Goal: Communication & Community: Answer question/provide support

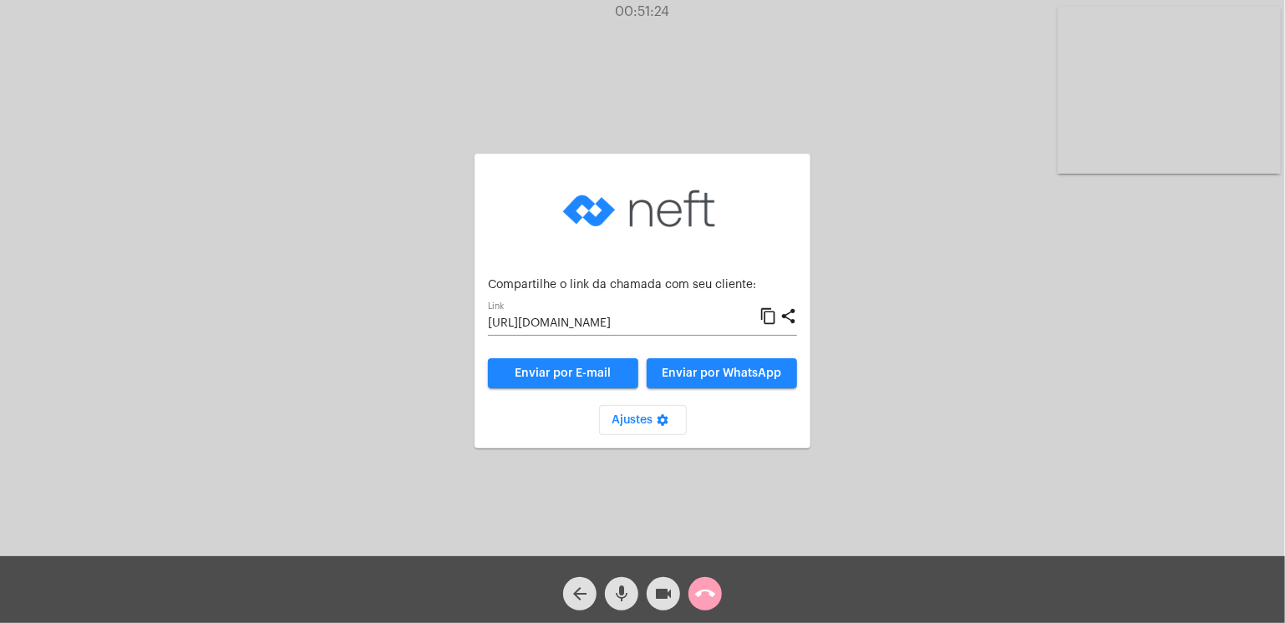
click at [702, 594] on mat-icon "call_end" at bounding box center [705, 594] width 20 height 20
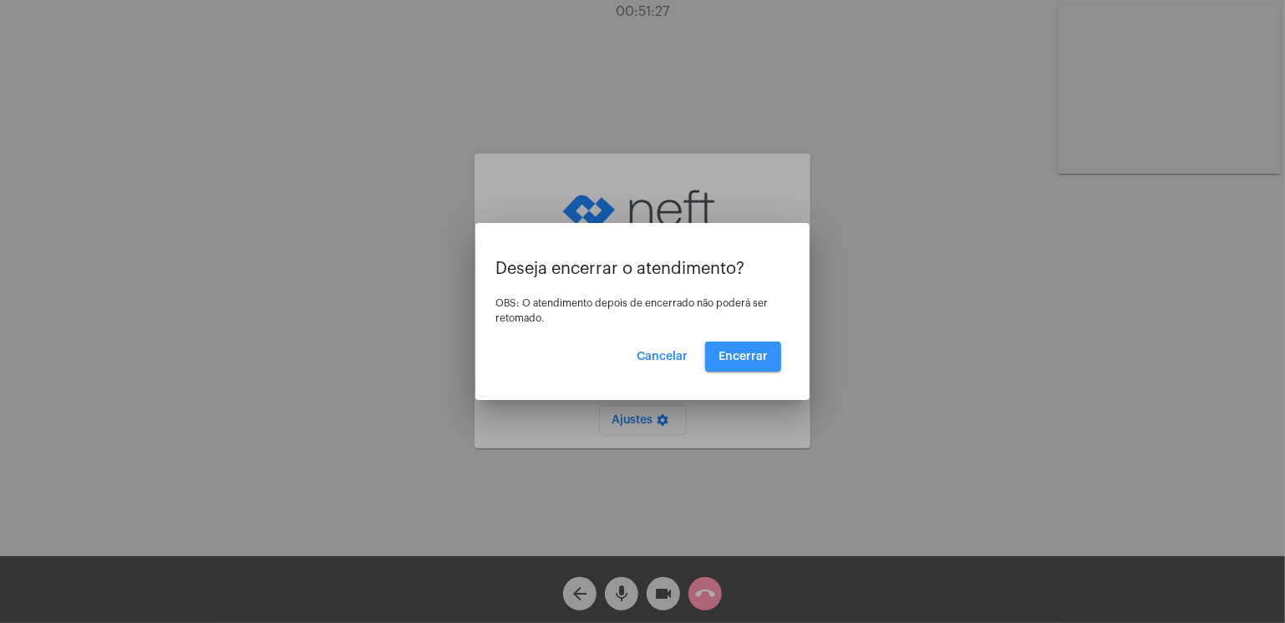
click at [739, 355] on span "Encerrar" at bounding box center [742, 357] width 49 height 12
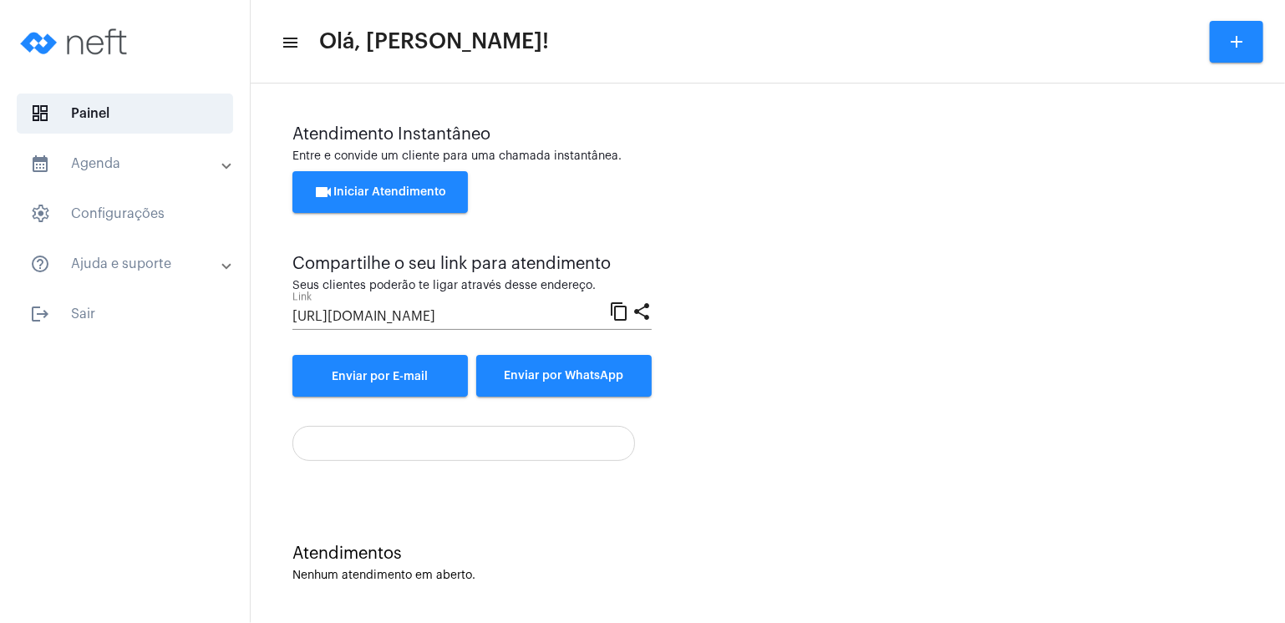
click at [432, 188] on span "videocam Iniciar Atendimento" at bounding box center [380, 192] width 133 height 12
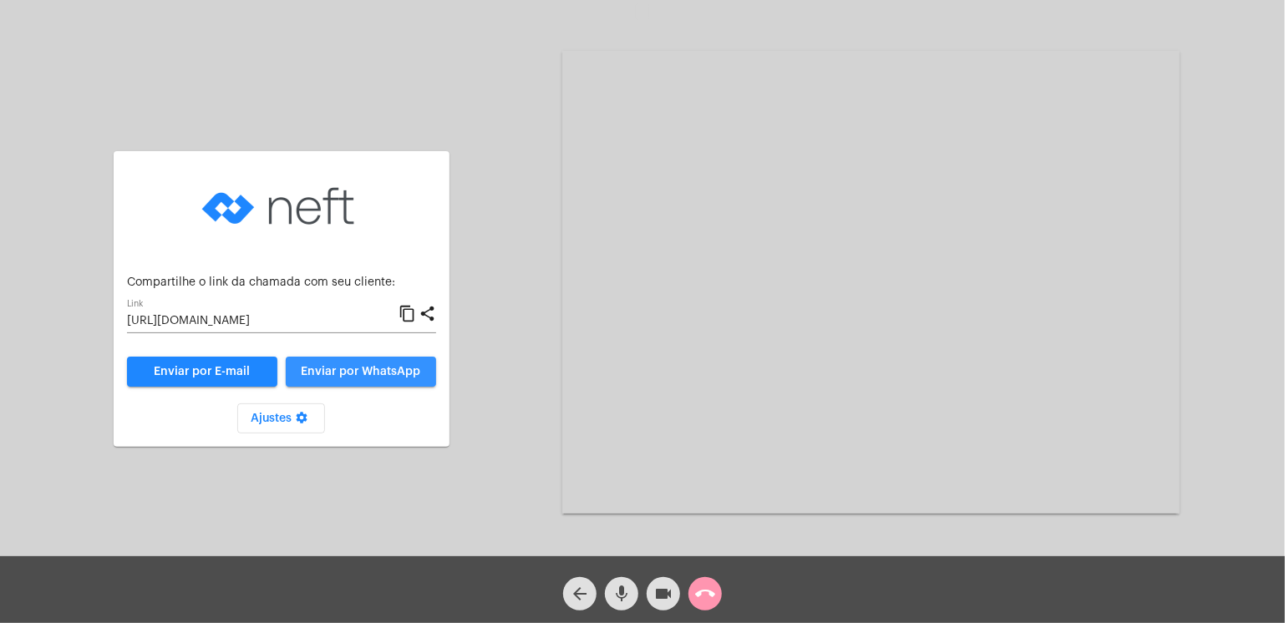
click at [398, 363] on button "Enviar por WhatsApp" at bounding box center [361, 372] width 150 height 30
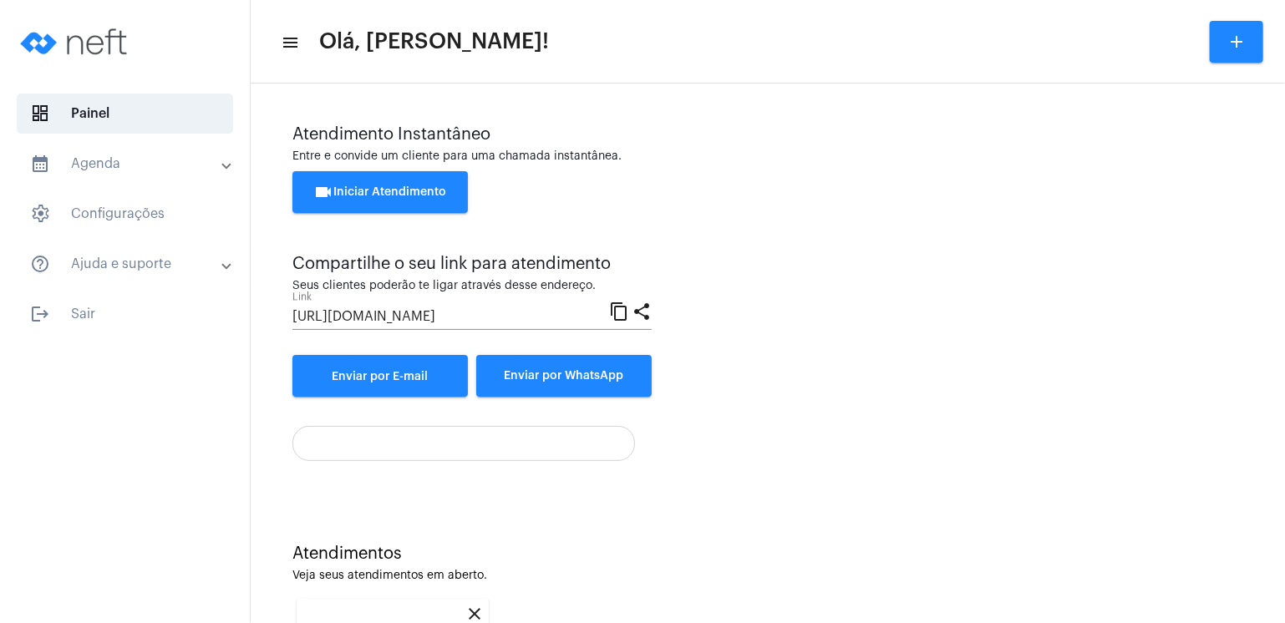
scroll to position [215, 0]
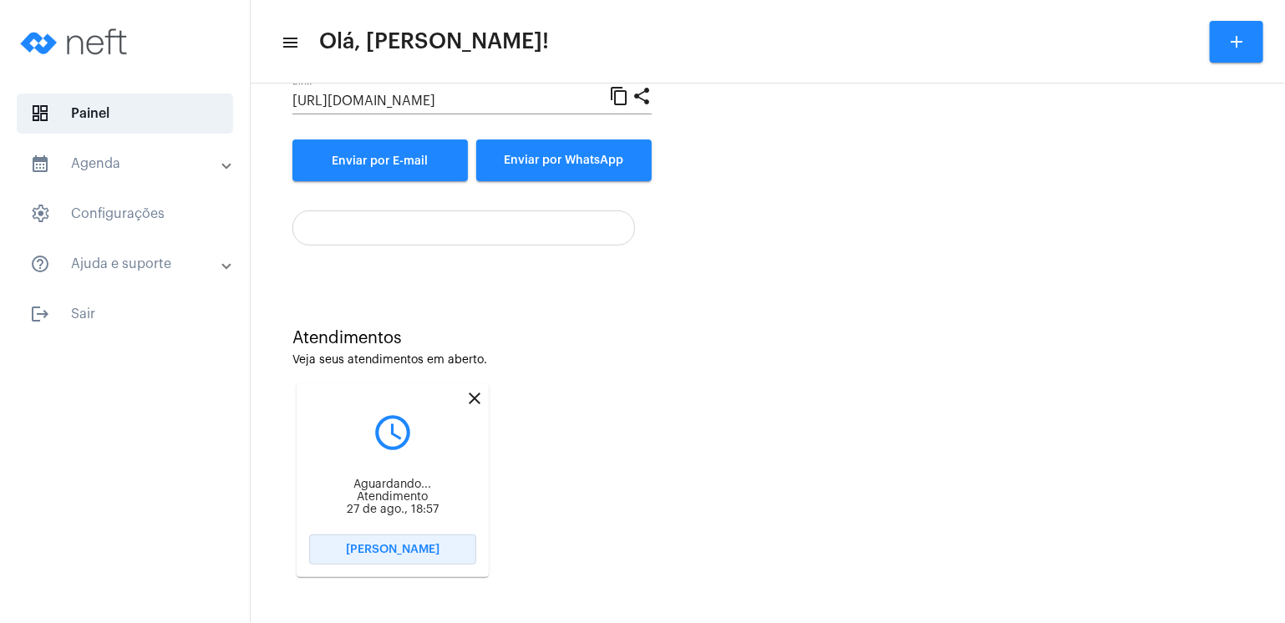
click at [438, 545] on button "[PERSON_NAME]" at bounding box center [392, 550] width 167 height 30
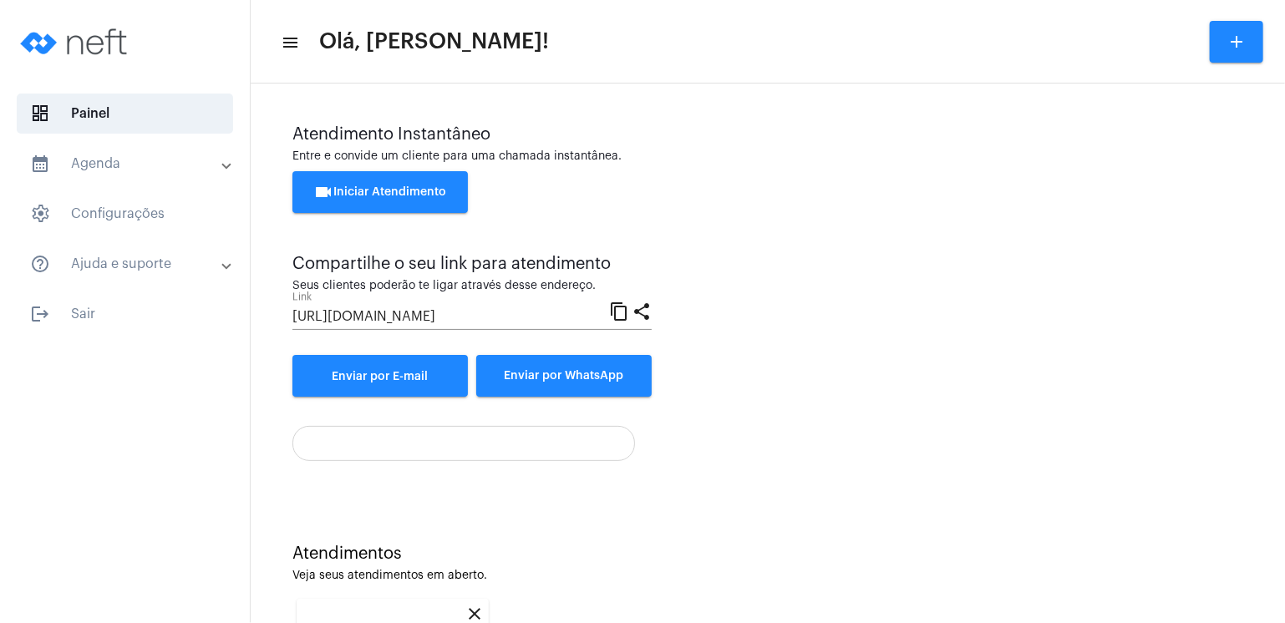
scroll to position [215, 0]
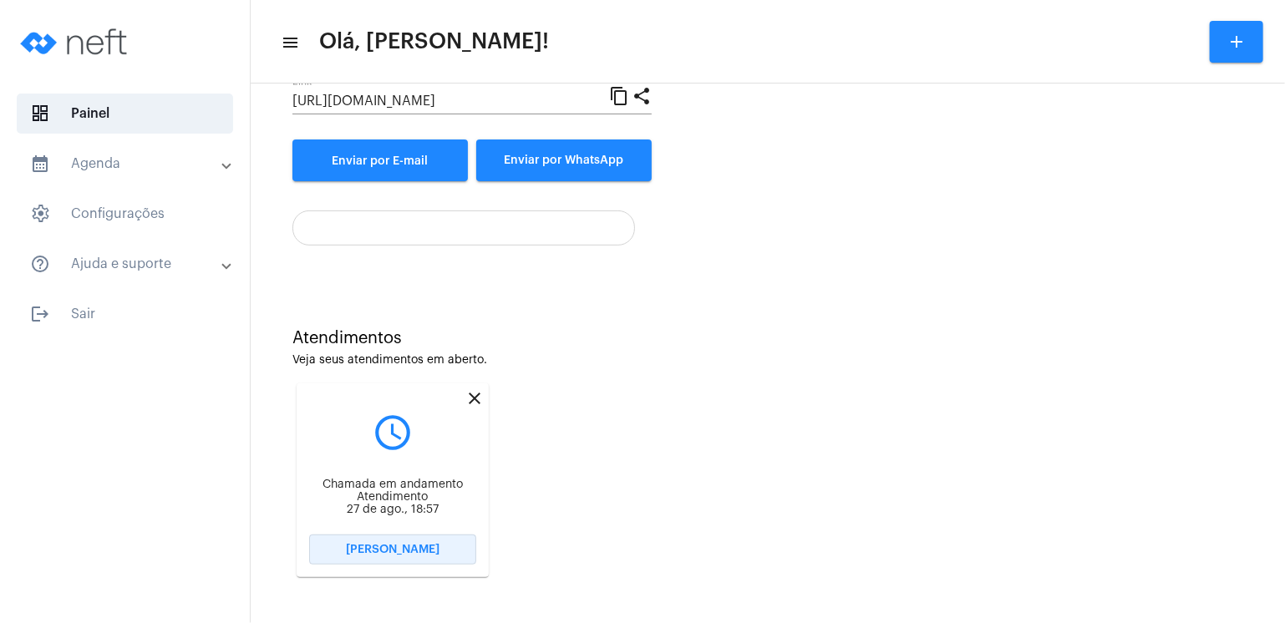
click at [421, 546] on span "[PERSON_NAME]" at bounding box center [393, 550] width 94 height 12
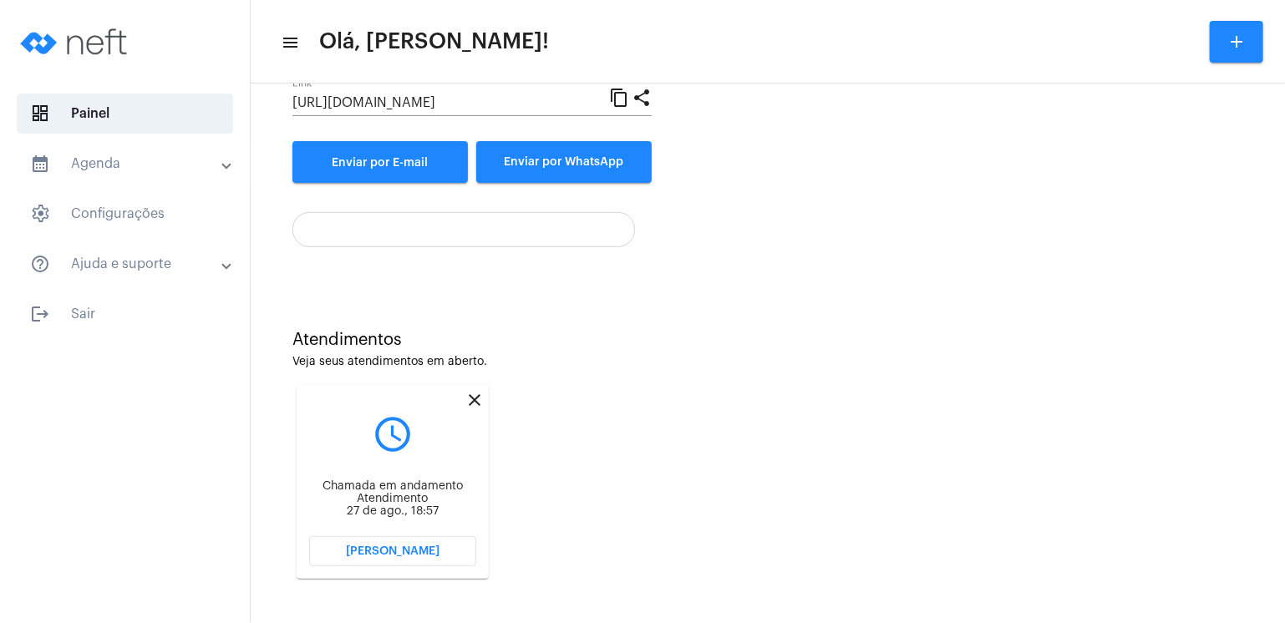
scroll to position [215, 0]
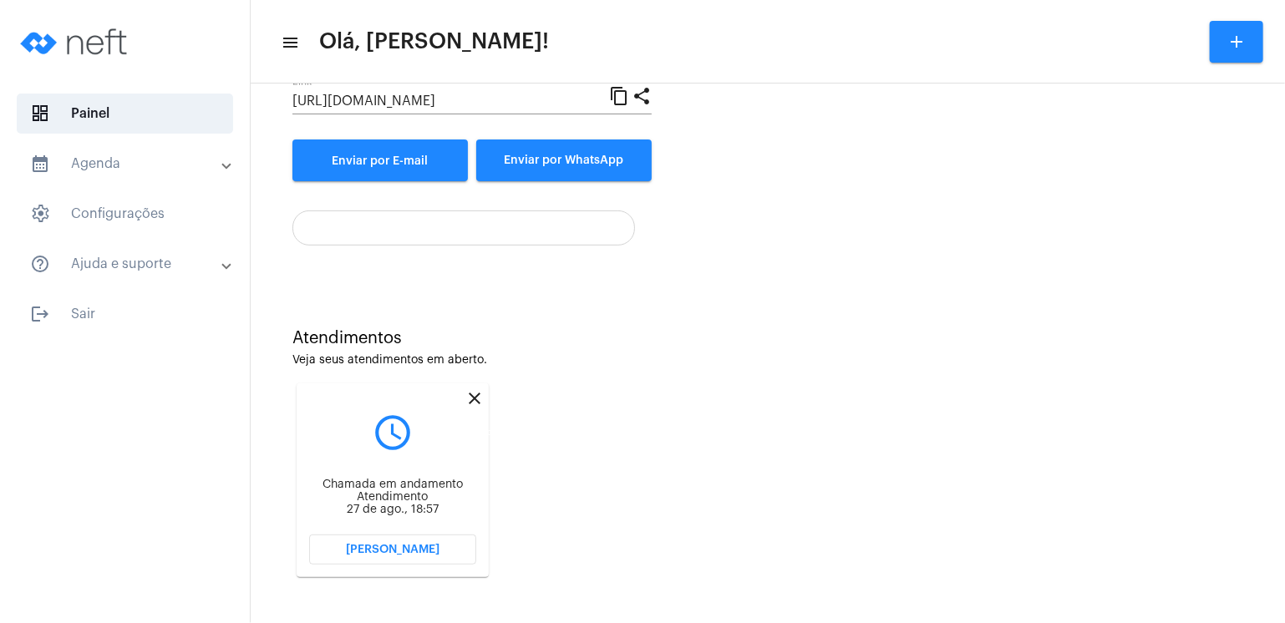
click at [476, 397] on mat-icon "close" at bounding box center [474, 398] width 20 height 20
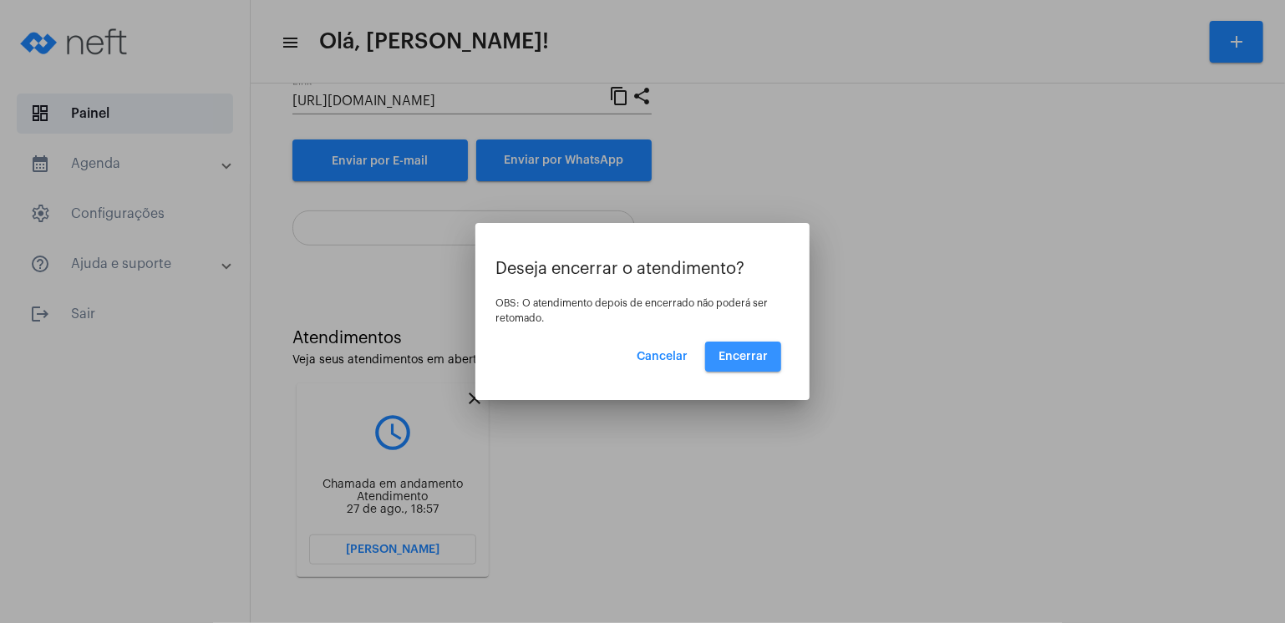
click at [758, 349] on button "Encerrar" at bounding box center [743, 357] width 76 height 30
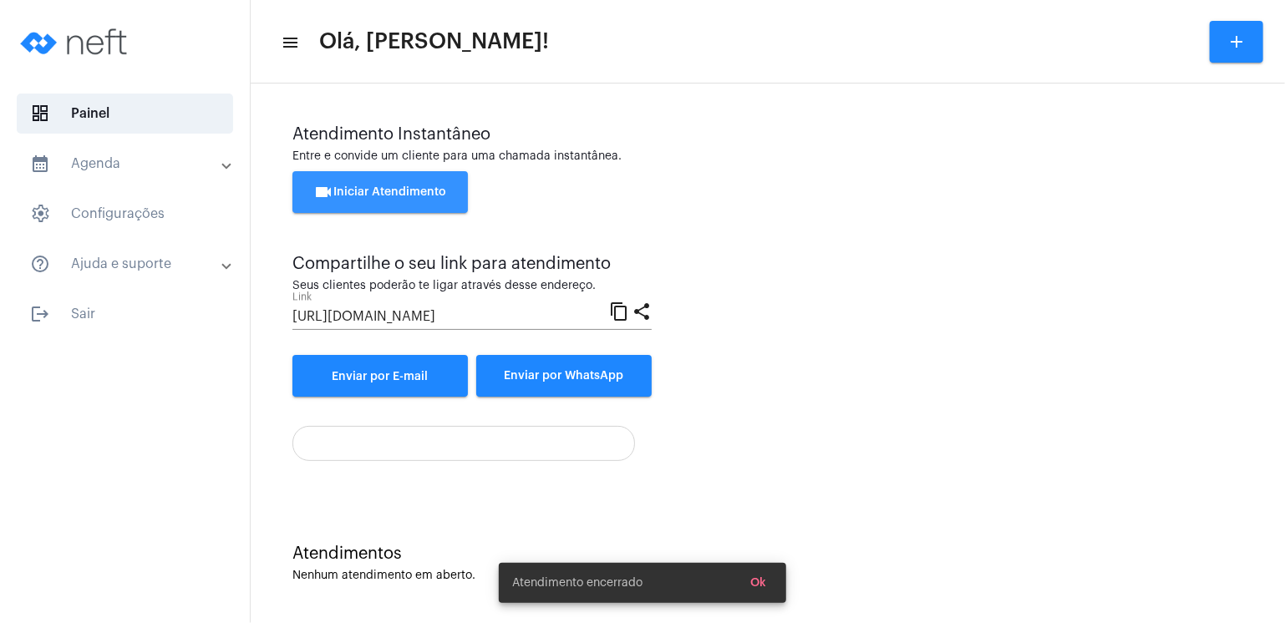
click at [418, 185] on button "videocam Iniciar Atendimento" at bounding box center [379, 192] width 175 height 42
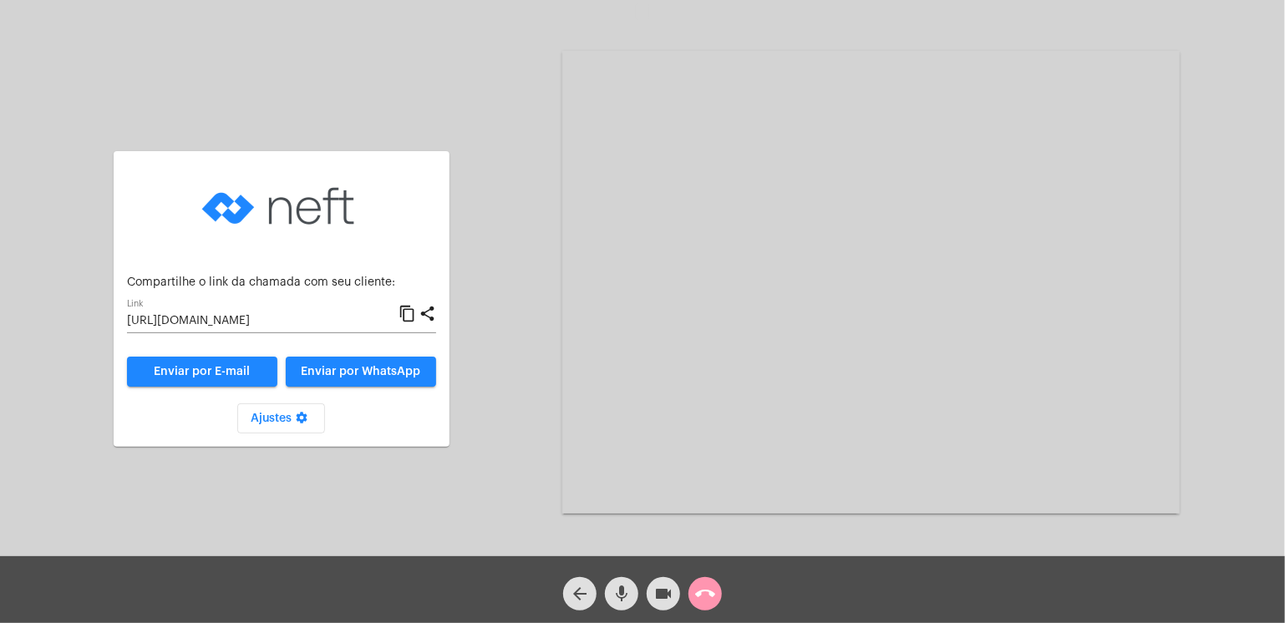
click at [376, 362] on button "Enviar por WhatsApp" at bounding box center [361, 372] width 150 height 30
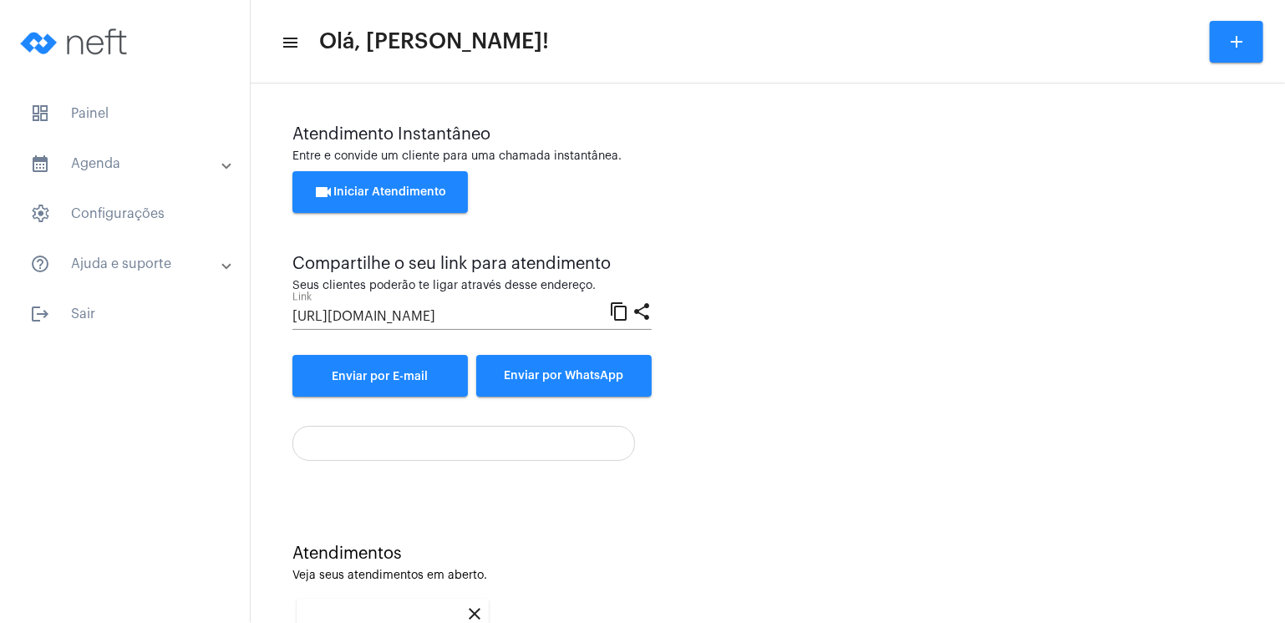
scroll to position [215, 0]
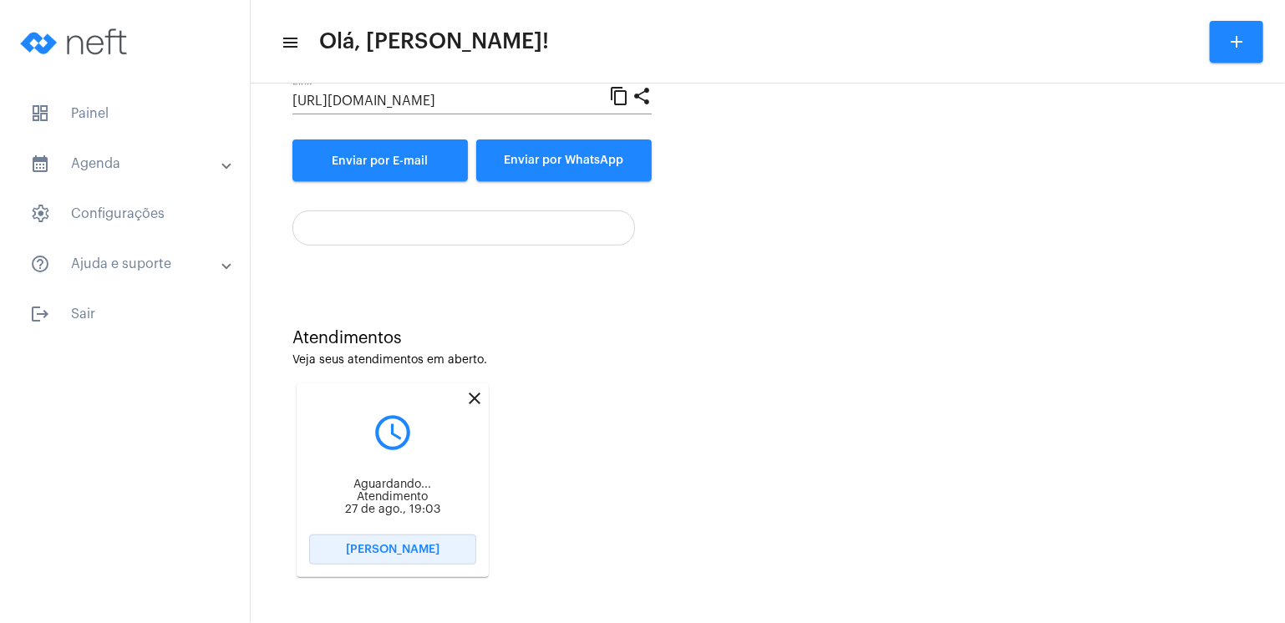
click at [421, 552] on span "[PERSON_NAME]" at bounding box center [393, 550] width 94 height 12
